Goal: Transaction & Acquisition: Purchase product/service

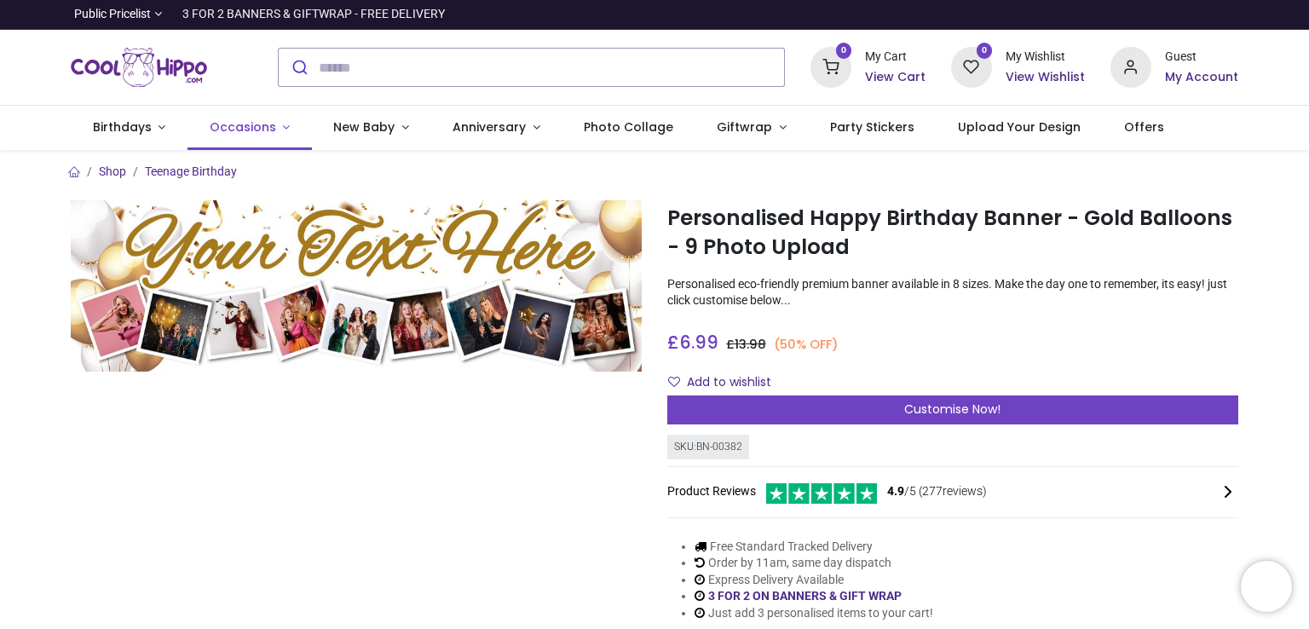
click at [224, 121] on span "Occasions" at bounding box center [243, 126] width 66 height 17
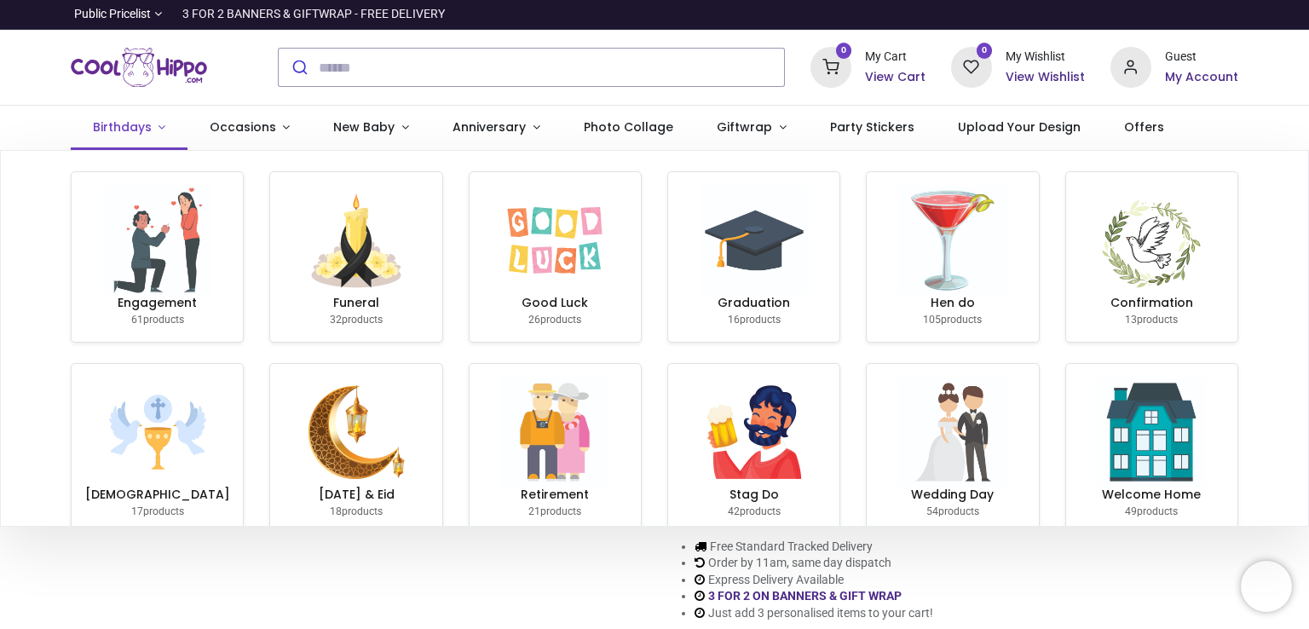
click at [128, 130] on span "Birthdays" at bounding box center [122, 126] width 59 height 17
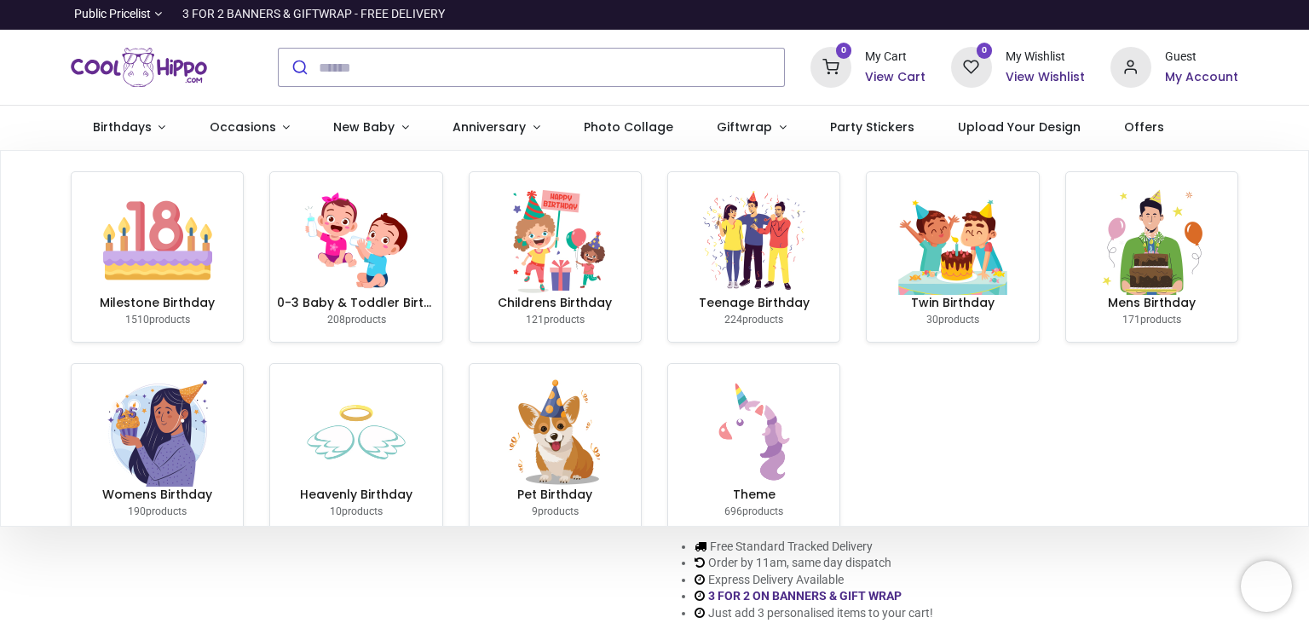
click at [153, 411] on img at bounding box center [157, 431] width 109 height 109
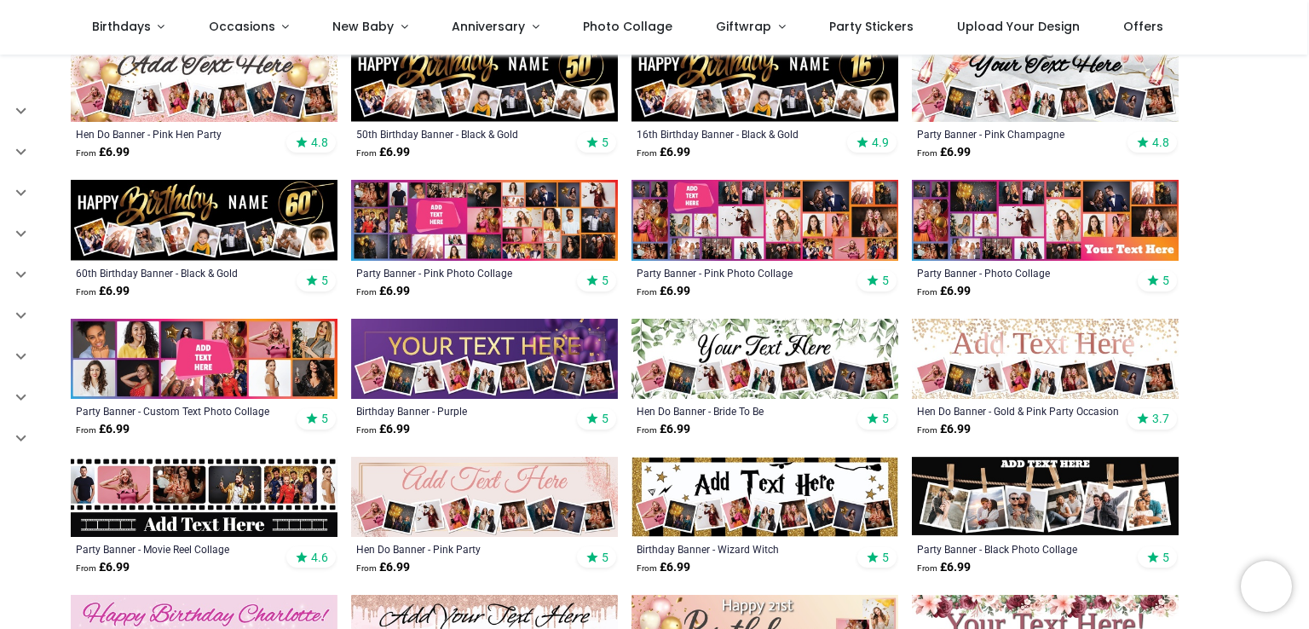
scroll to position [682, 0]
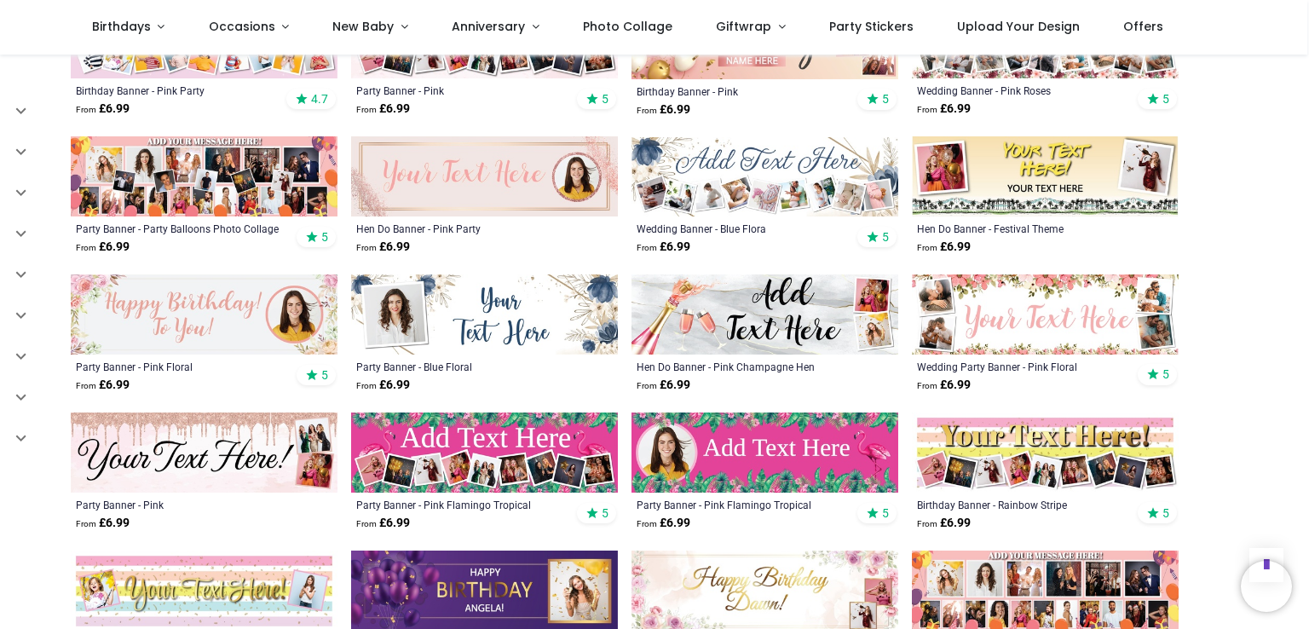
scroll to position [1278, 0]
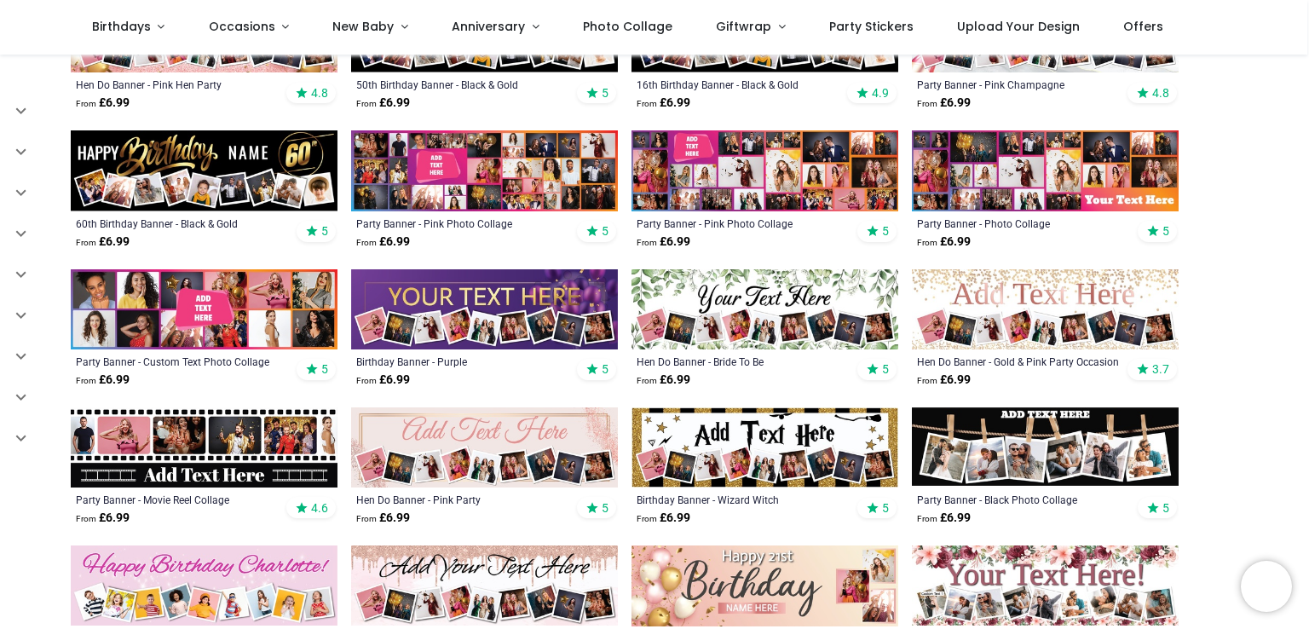
scroll to position [682, 0]
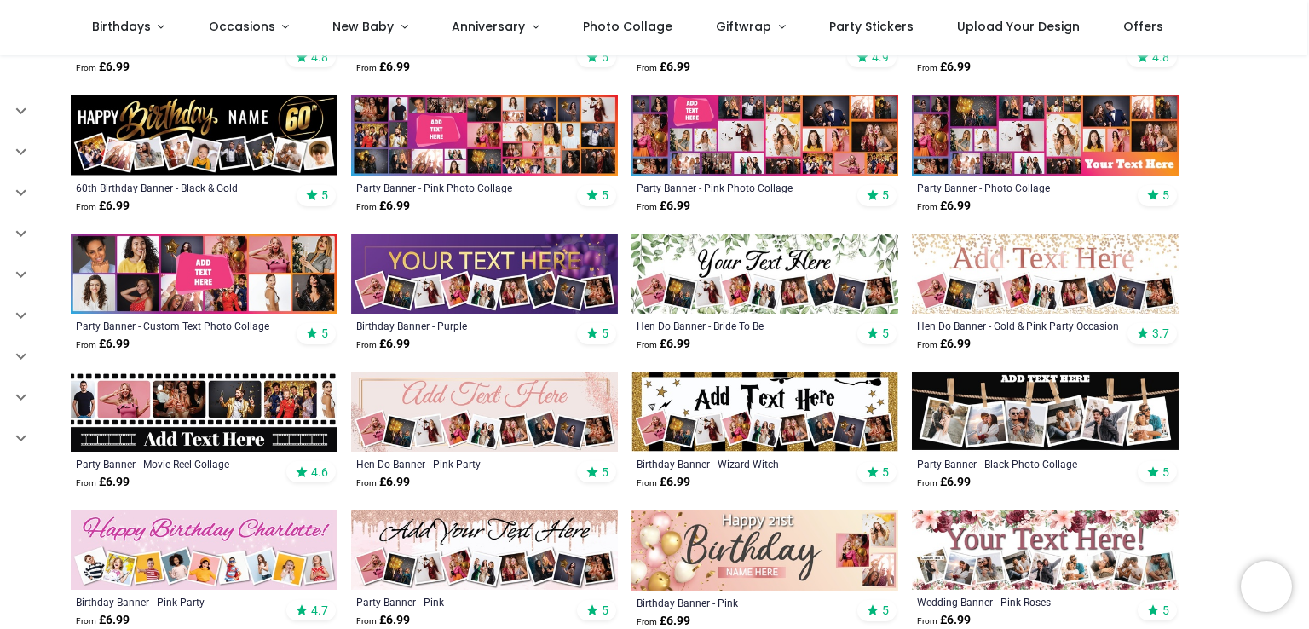
click at [702, 401] on img at bounding box center [764, 411] width 267 height 81
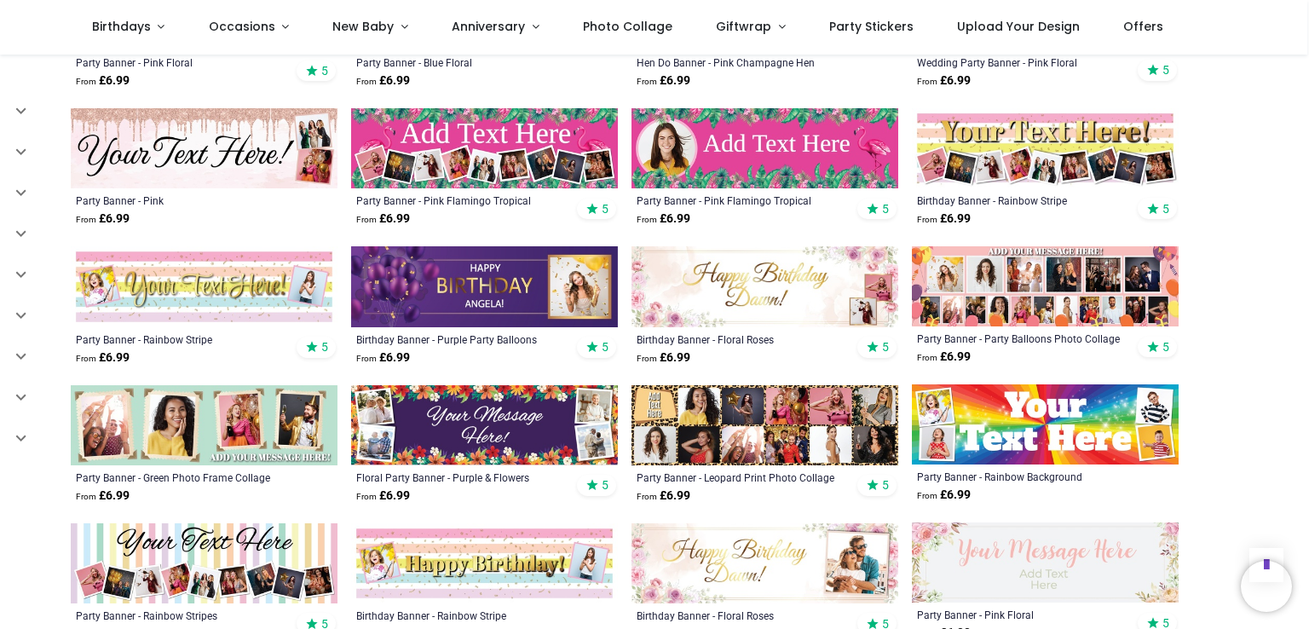
scroll to position [1534, 0]
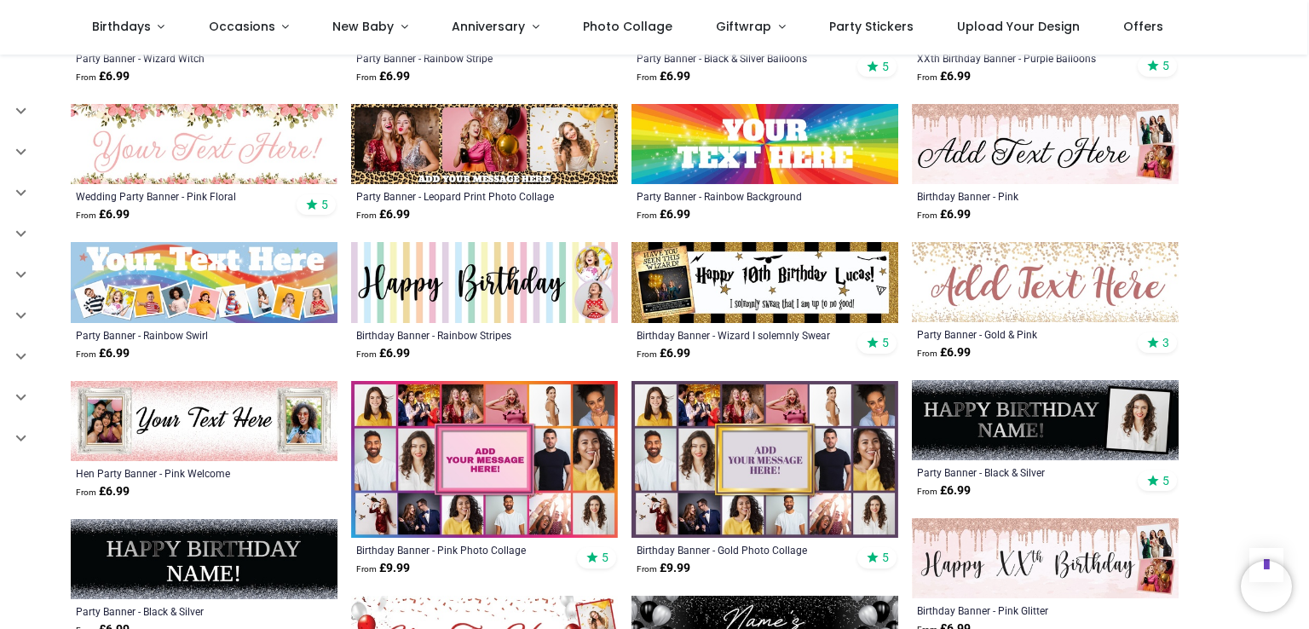
scroll to position [2471, 0]
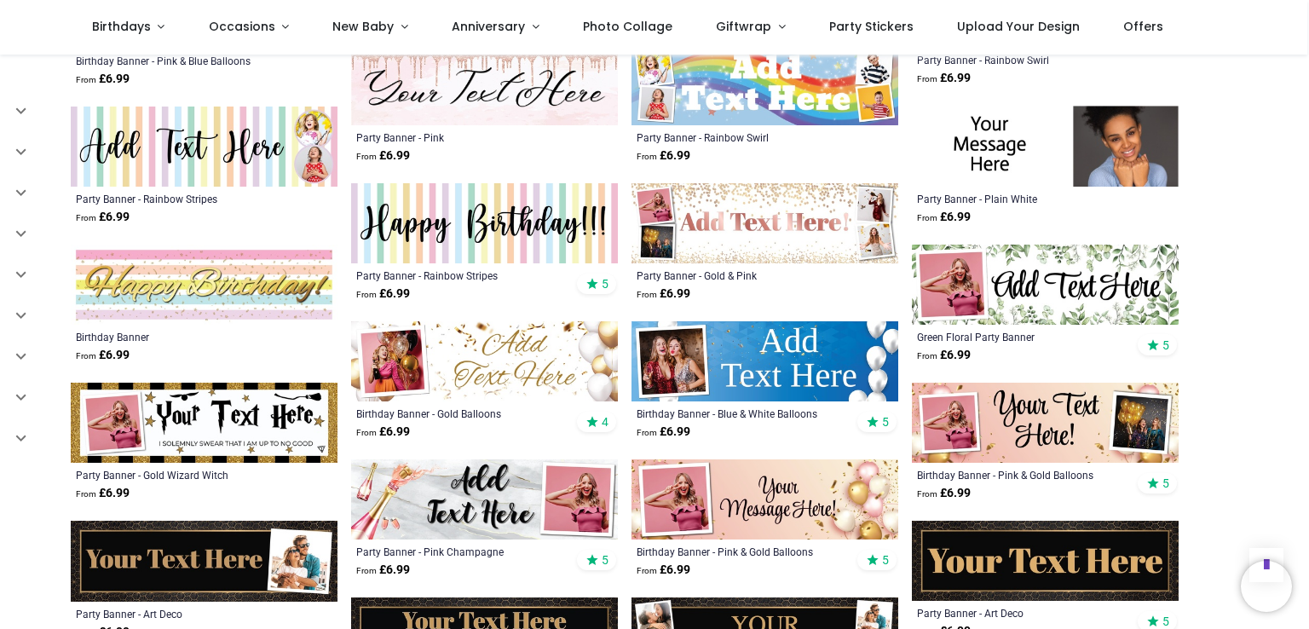
scroll to position [3493, 0]
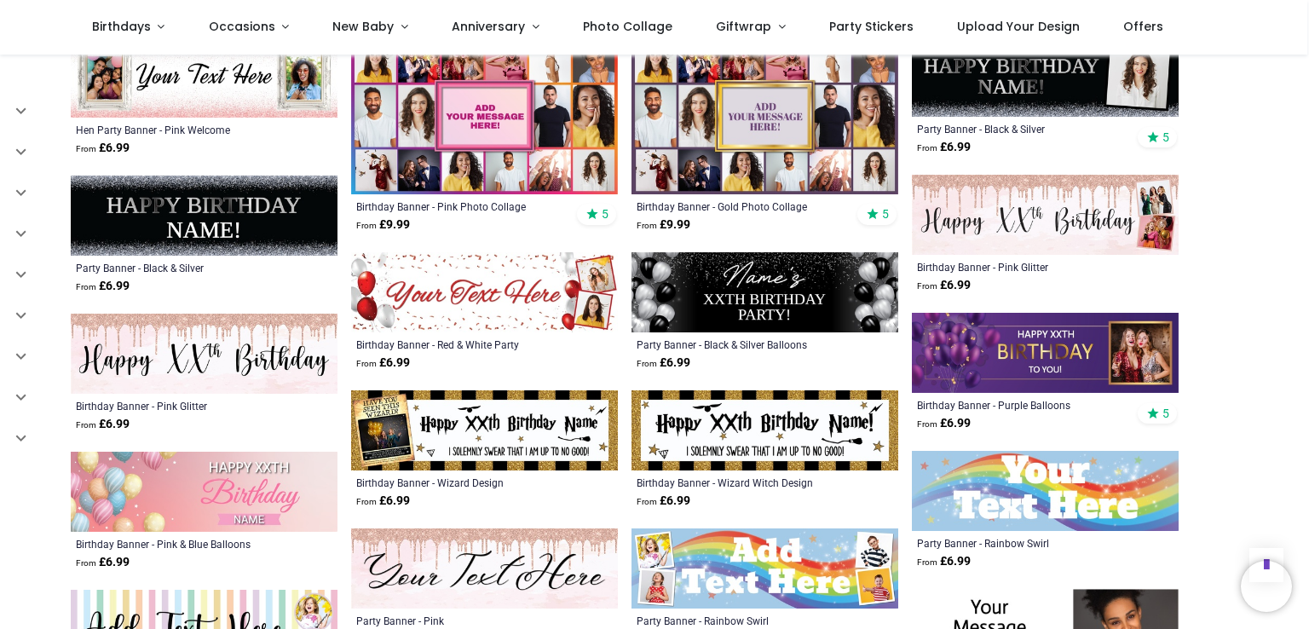
scroll to position [2385, 0]
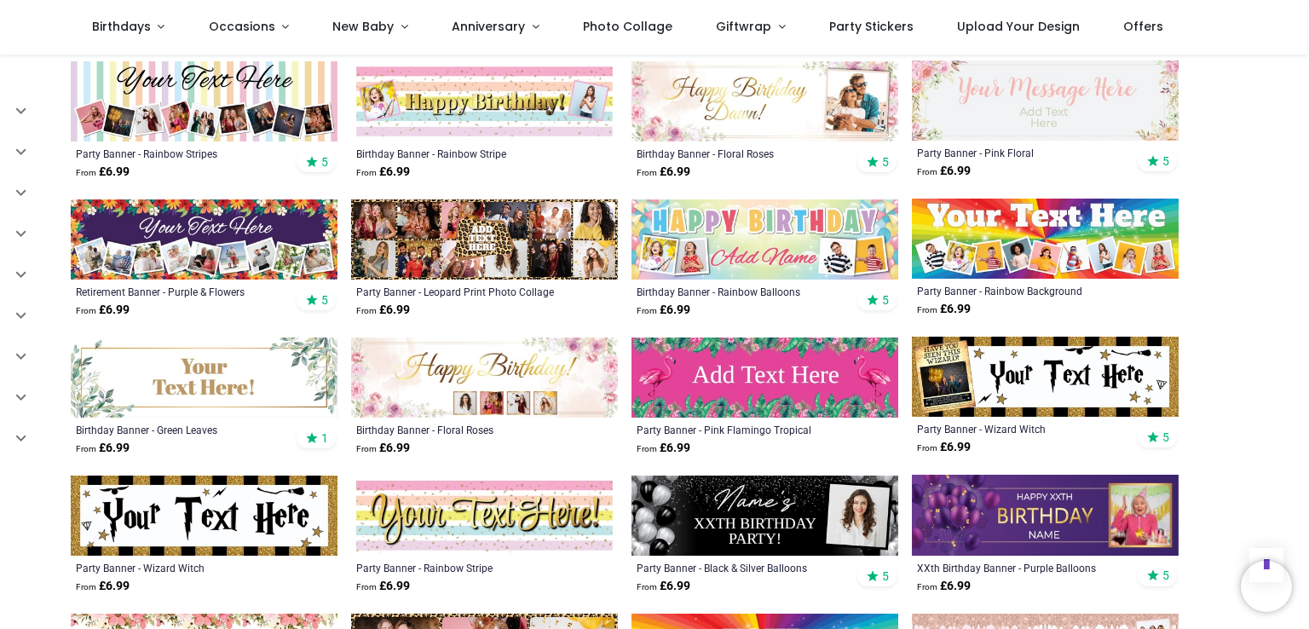
scroll to position [1874, 0]
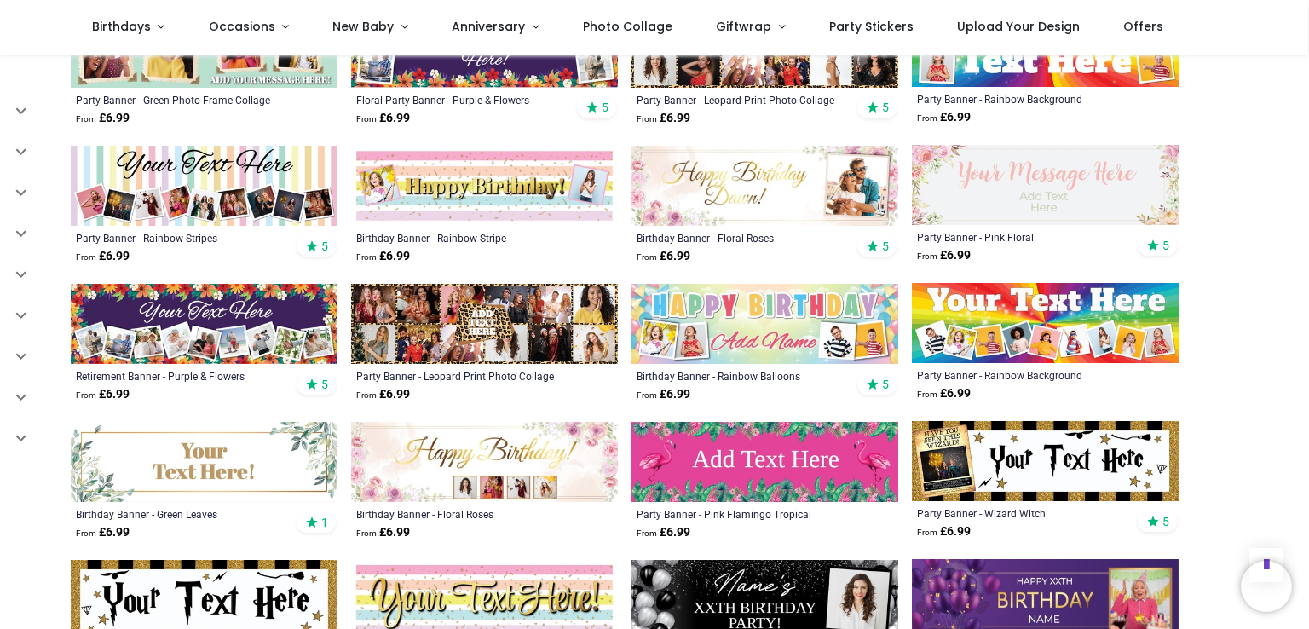
click at [477, 324] on img at bounding box center [484, 324] width 267 height 80
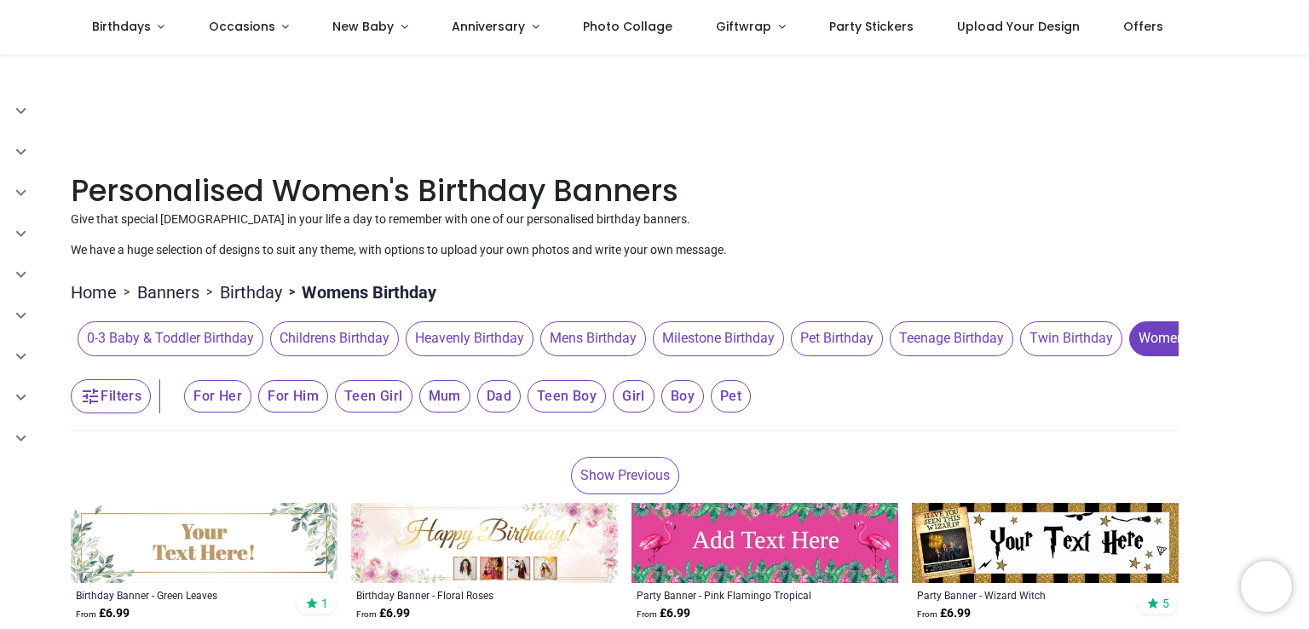
scroll to position [85, 0]
